Goal: Task Accomplishment & Management: Use online tool/utility

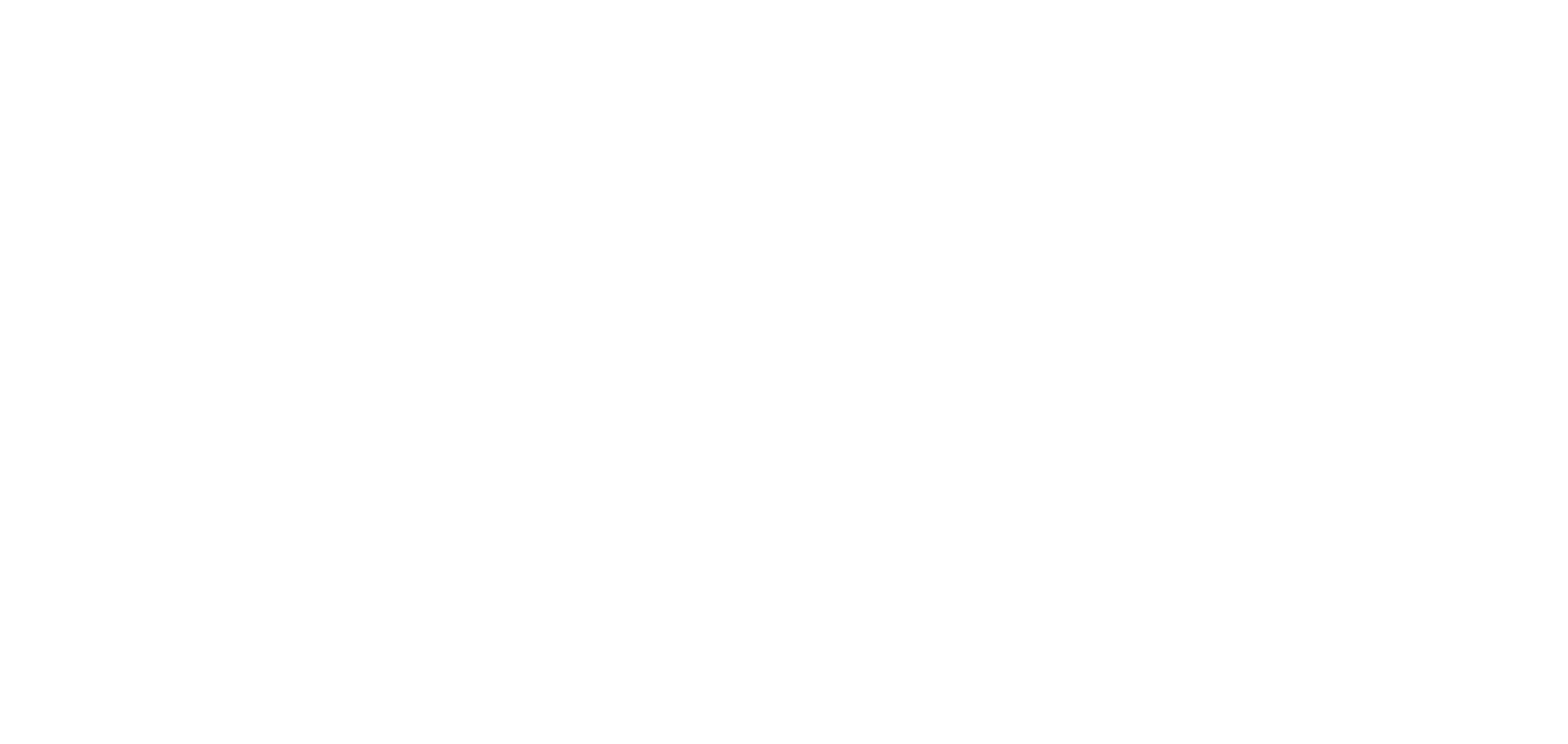
click at [1100, 60] on body at bounding box center [784, 372] width 1568 height 744
